Goal: Task Accomplishment & Management: Manage account settings

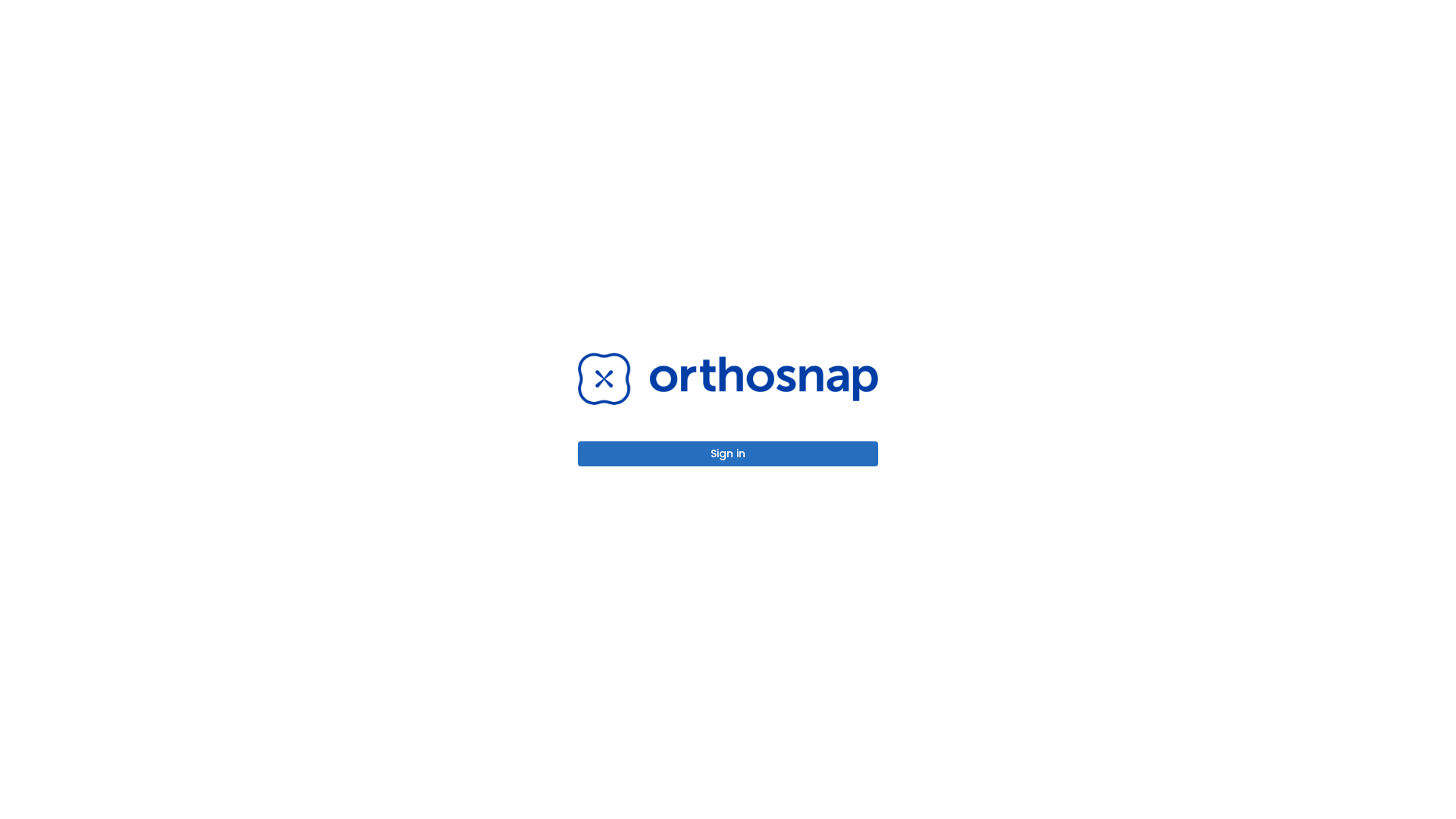
click at [728, 454] on button "Sign in" at bounding box center [727, 454] width 300 height 25
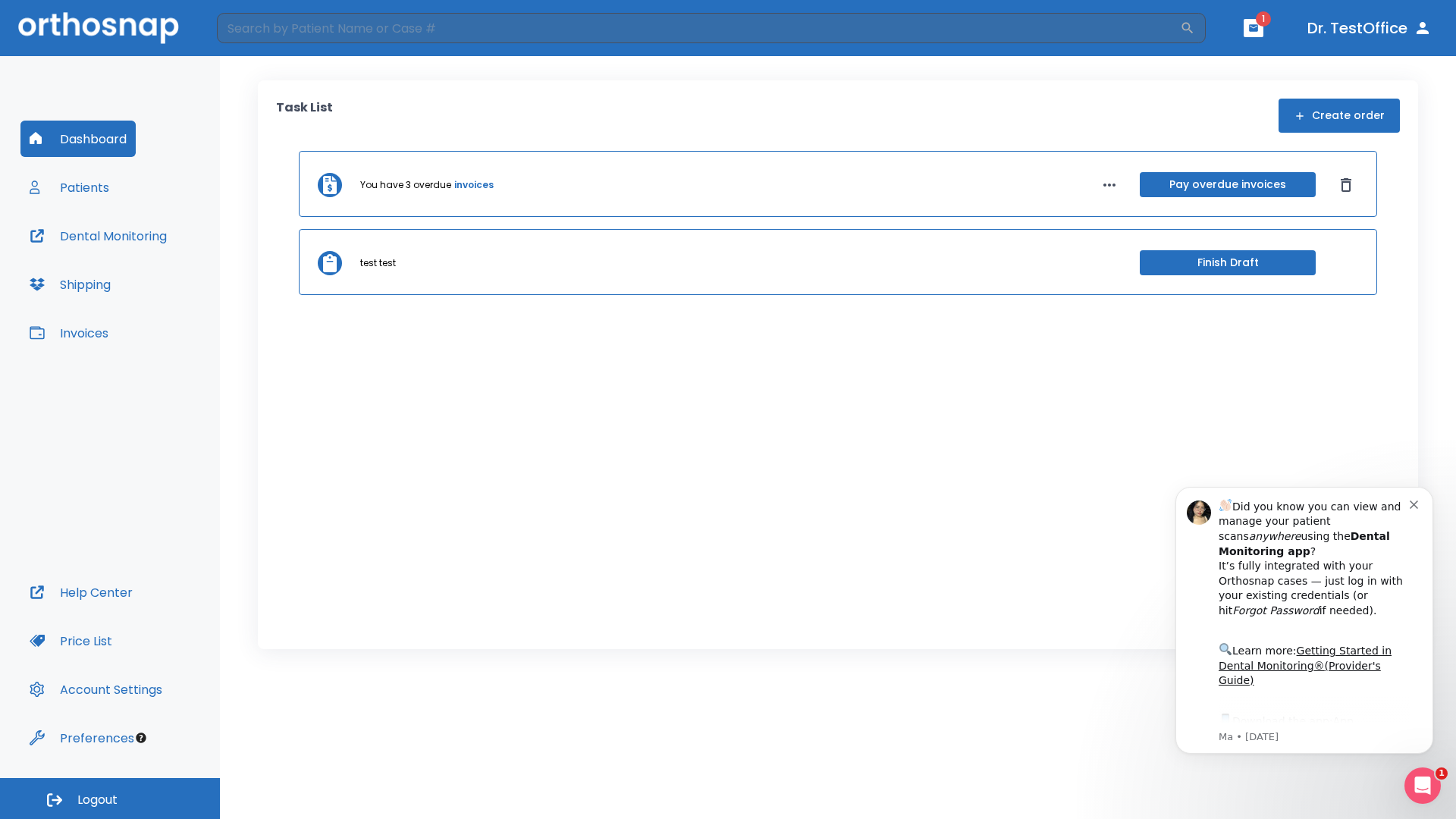
click at [110, 798] on span "Logout" at bounding box center [97, 800] width 40 height 16
